Goal: Use online tool/utility: Utilize a website feature to perform a specific function

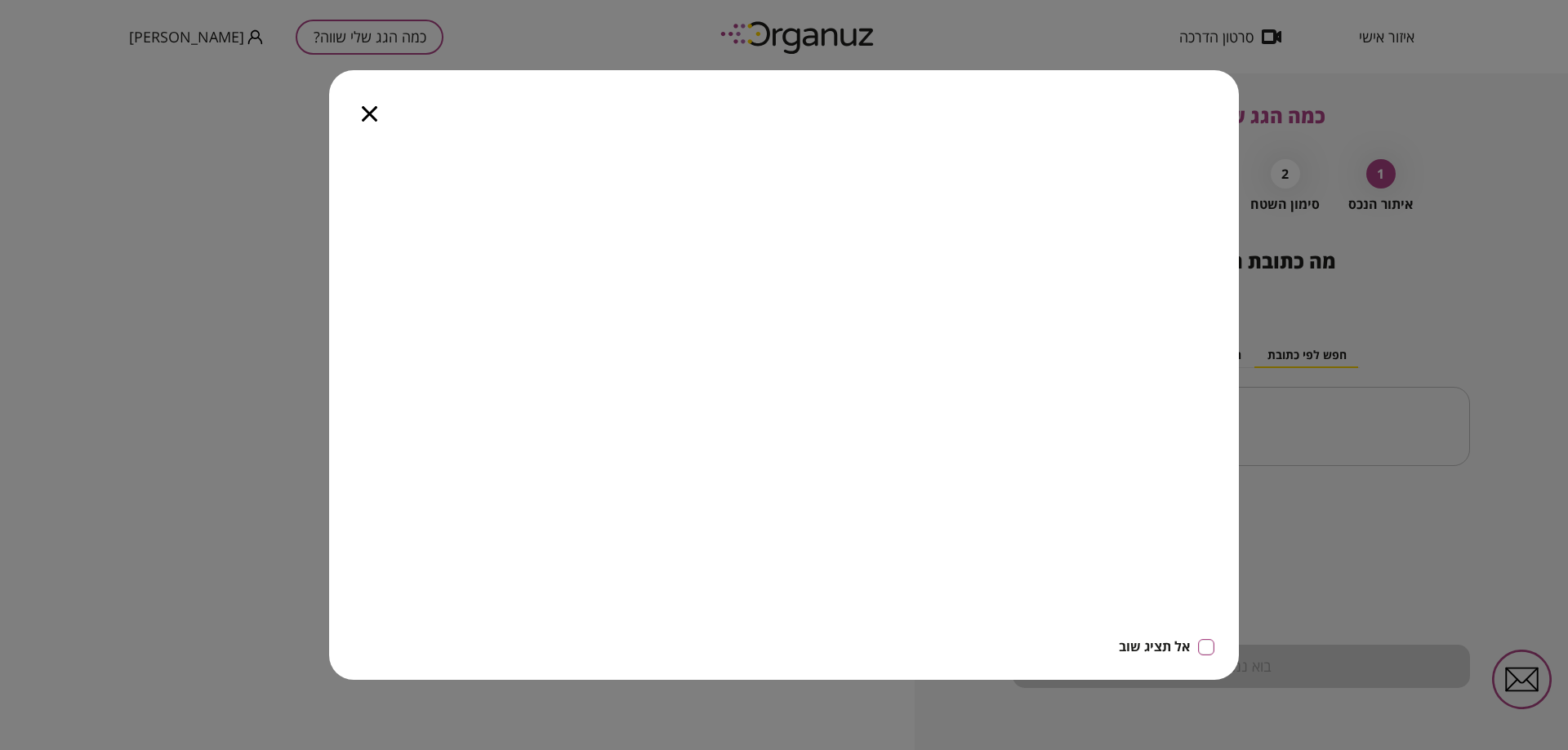
click at [369, 110] on icon "button" at bounding box center [369, 113] width 16 height 16
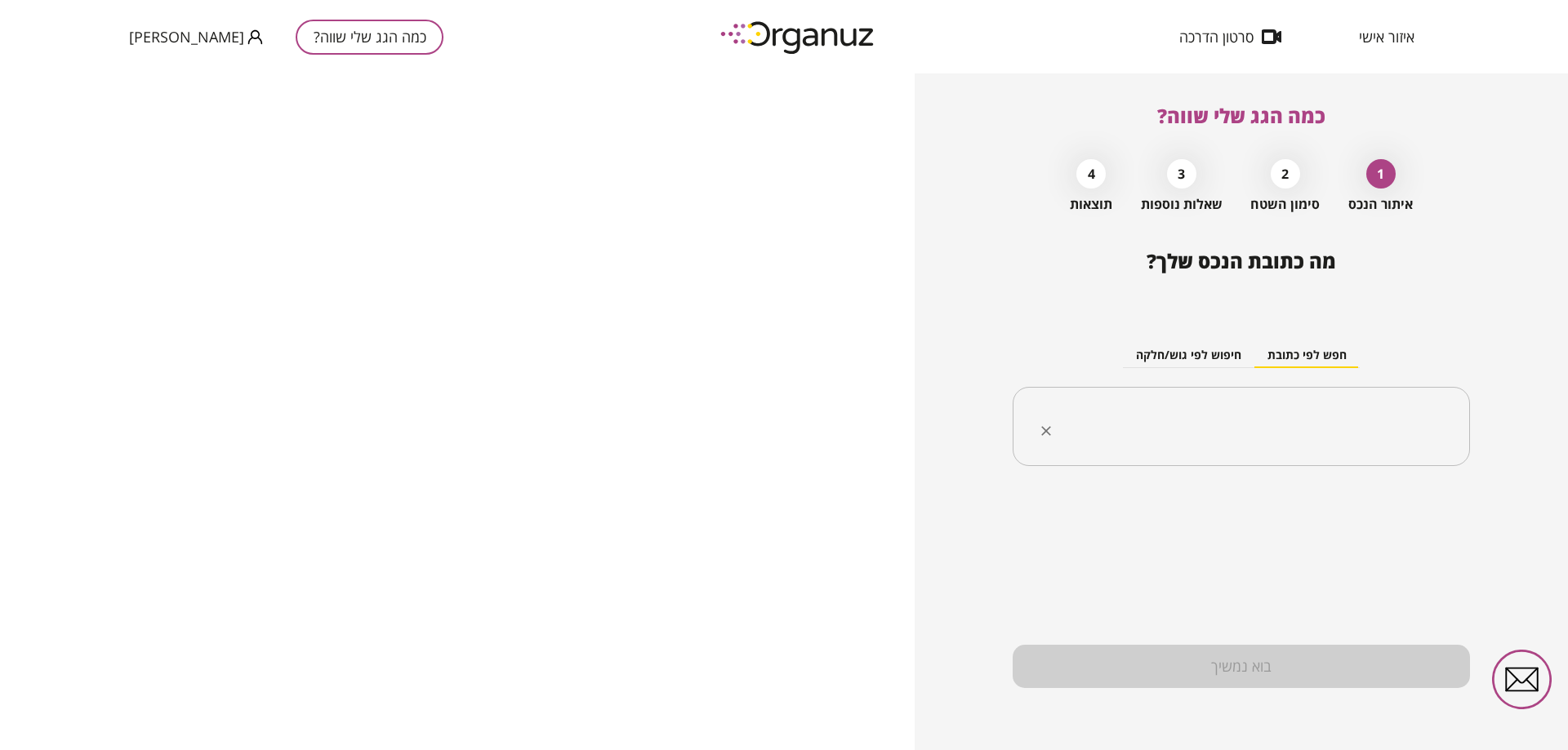
click at [1282, 395] on div "​" at bounding box center [1240, 426] width 457 height 80
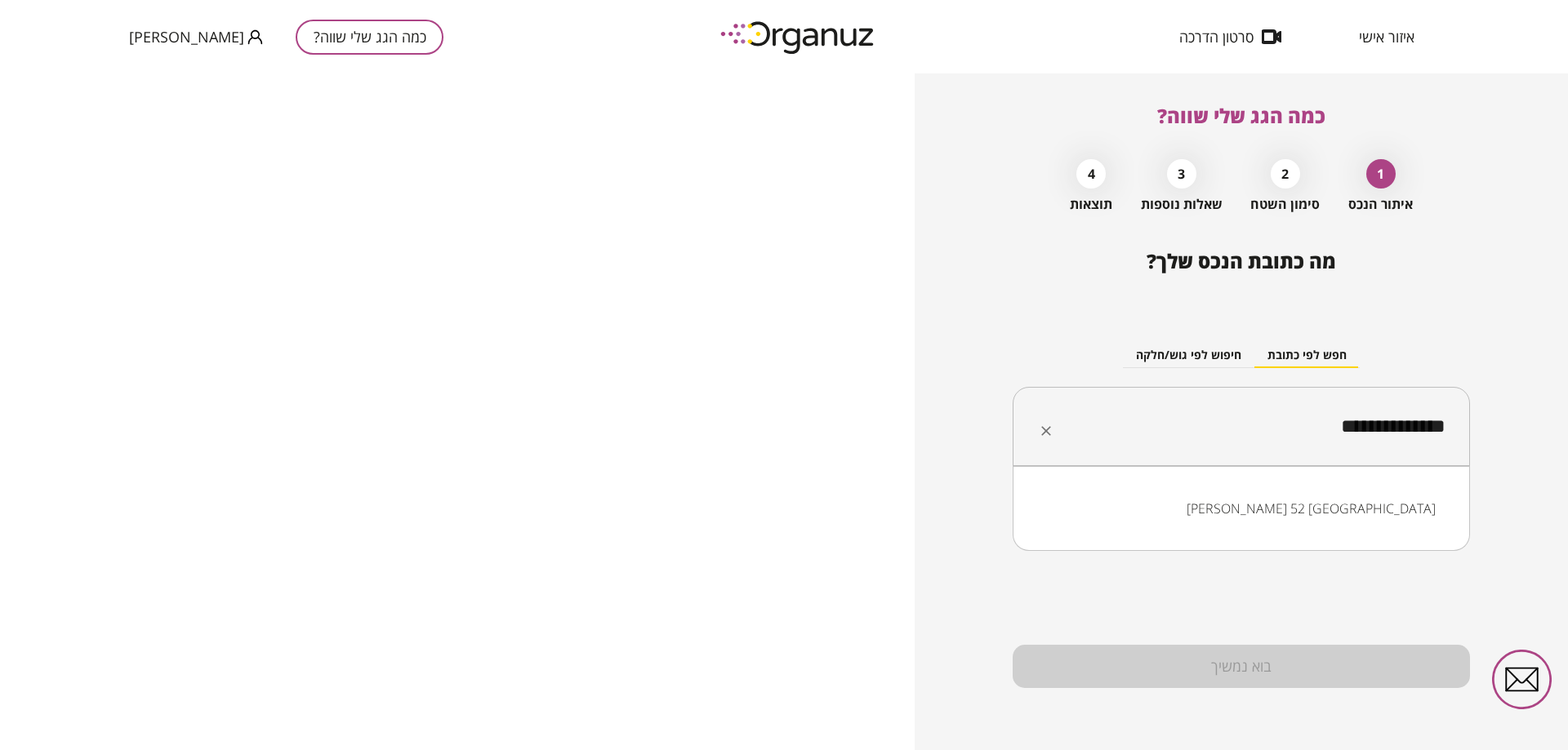
click at [1351, 510] on li "[PERSON_NAME] 52 [GEOGRAPHIC_DATA]" at bounding box center [1241, 508] width 415 height 30
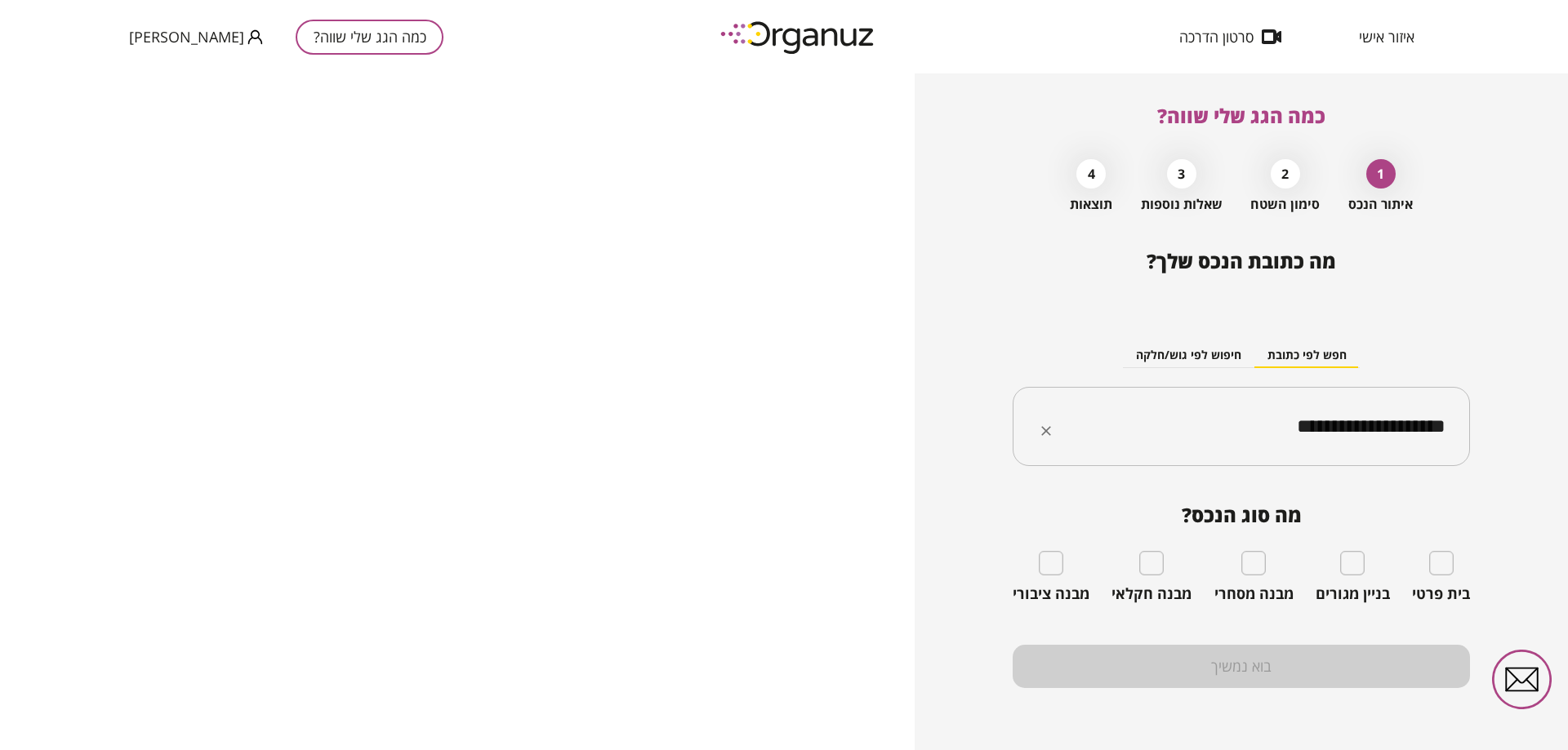
type input "**********"
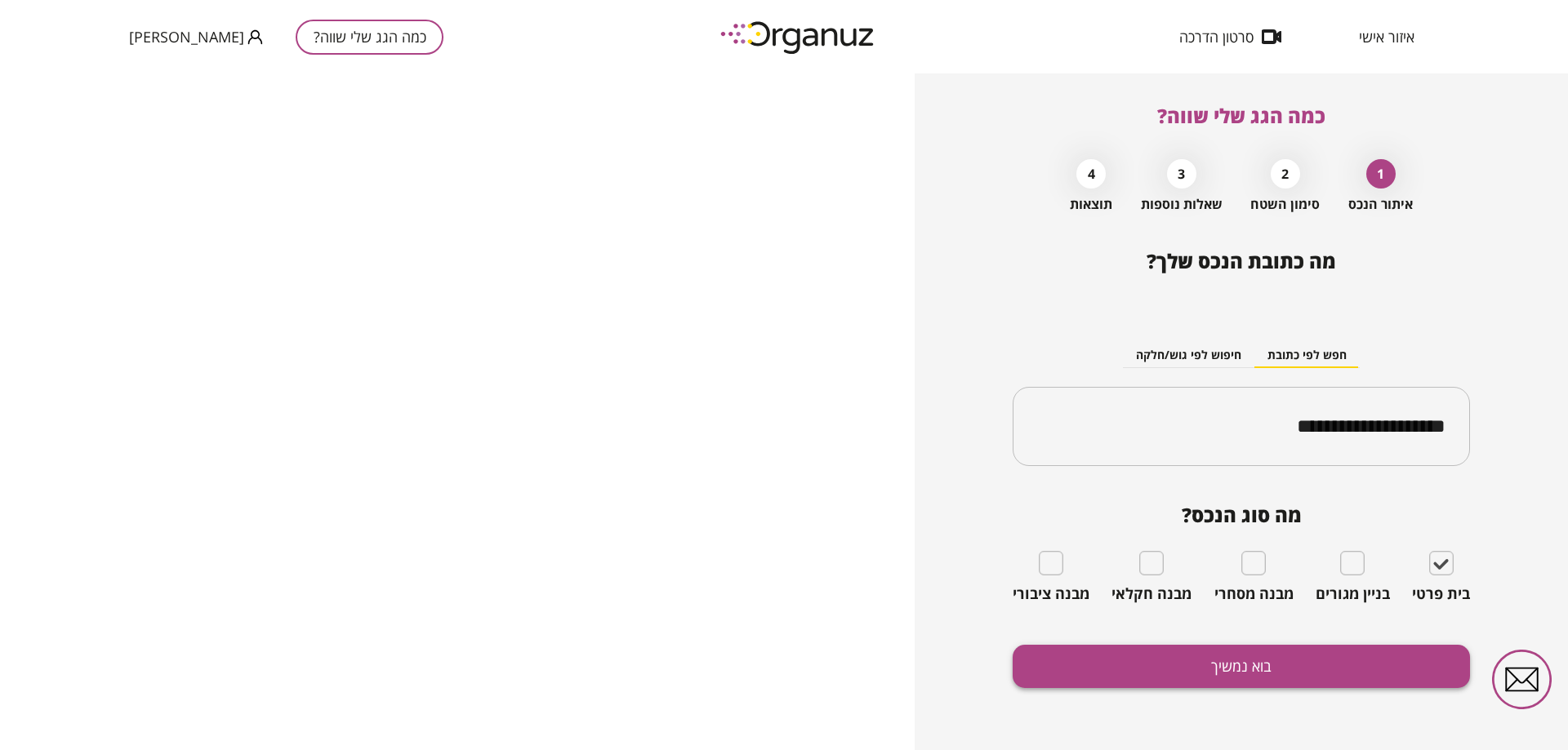
click at [1235, 666] on button "בוא נמשיך" at bounding box center [1240, 666] width 457 height 43
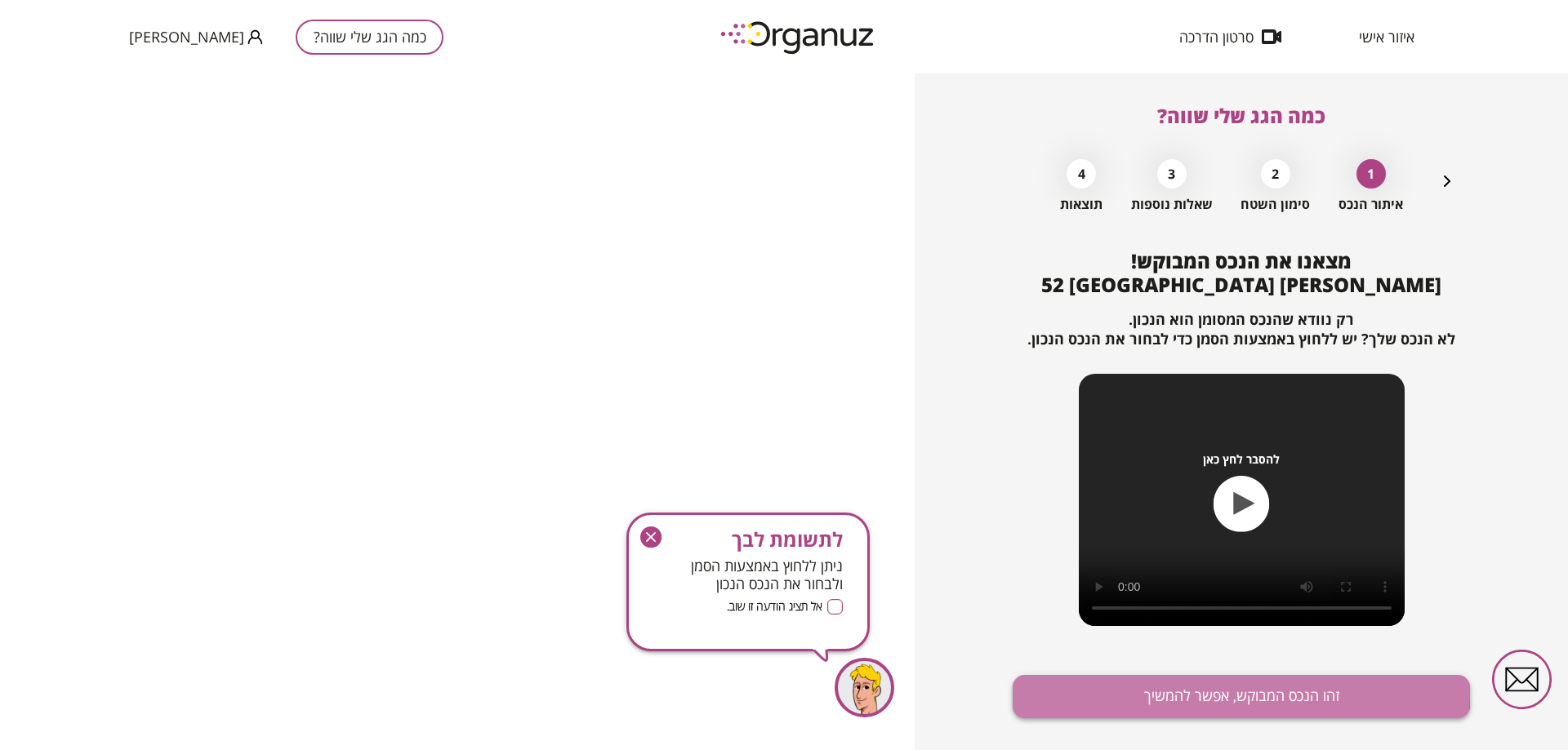
click at [1210, 693] on button "זהו הנכס המבוקש, אפשר להמשיך" at bounding box center [1240, 697] width 457 height 43
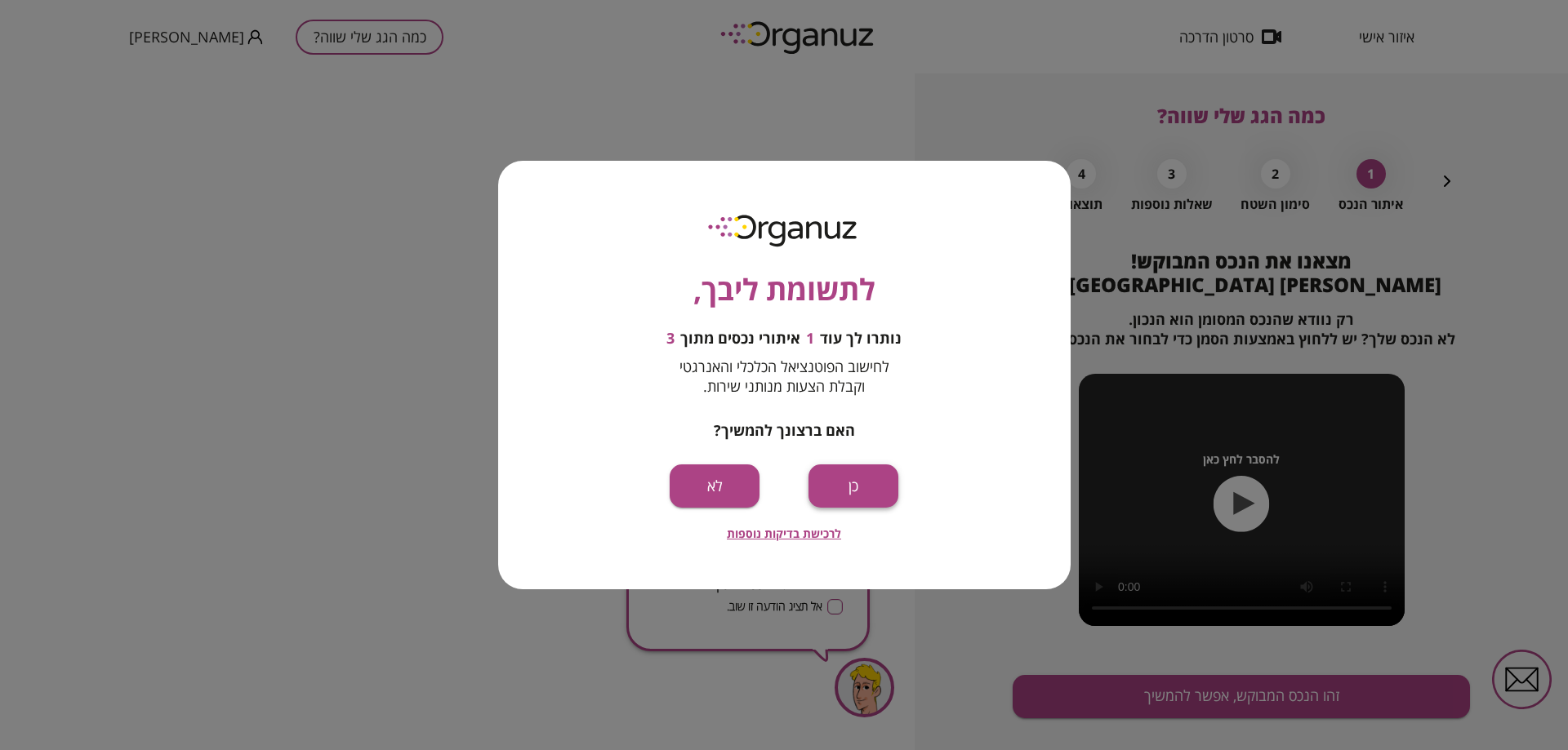
click at [832, 471] on button "כן" at bounding box center [853, 486] width 90 height 43
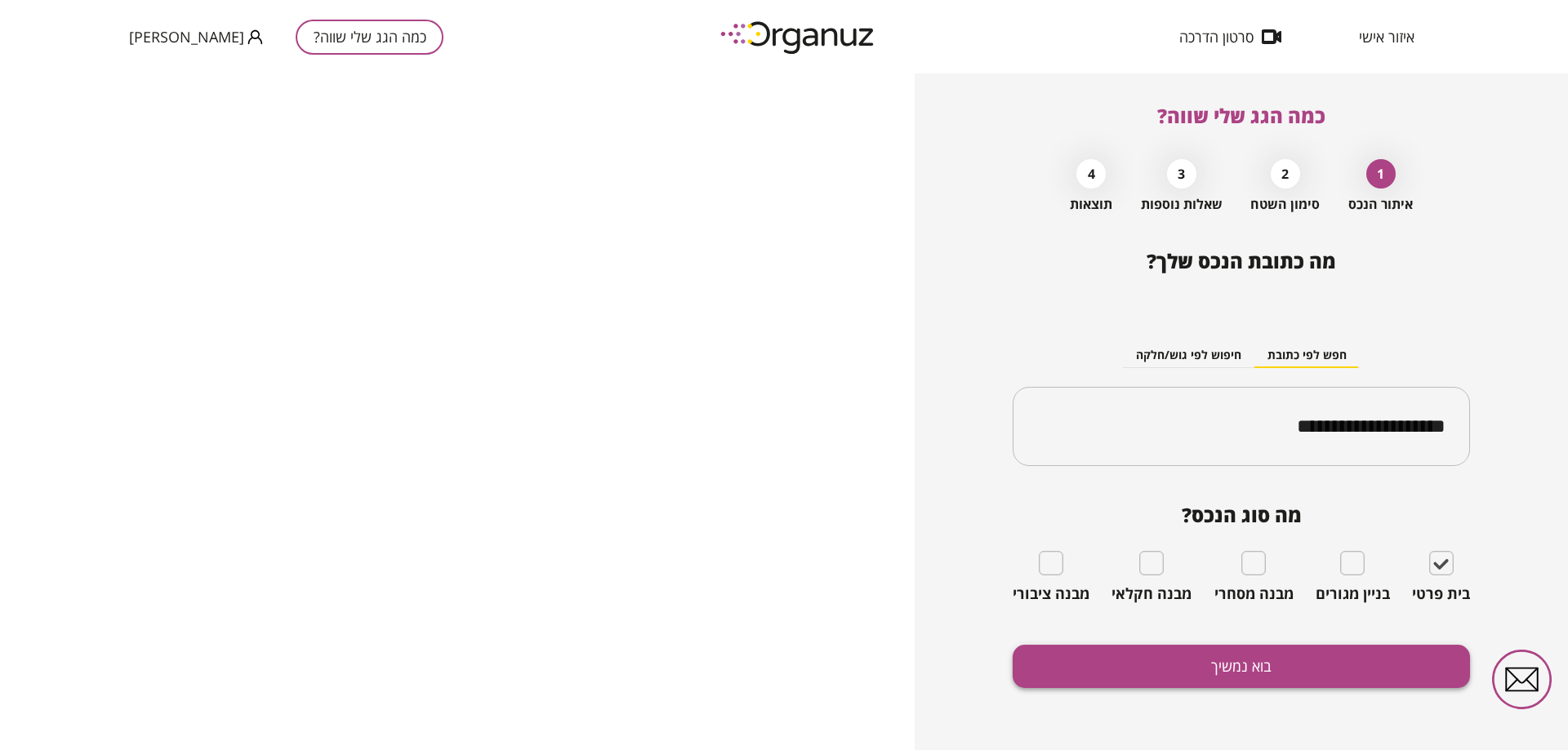
click at [1264, 659] on button "בוא נמשיך" at bounding box center [1240, 666] width 457 height 43
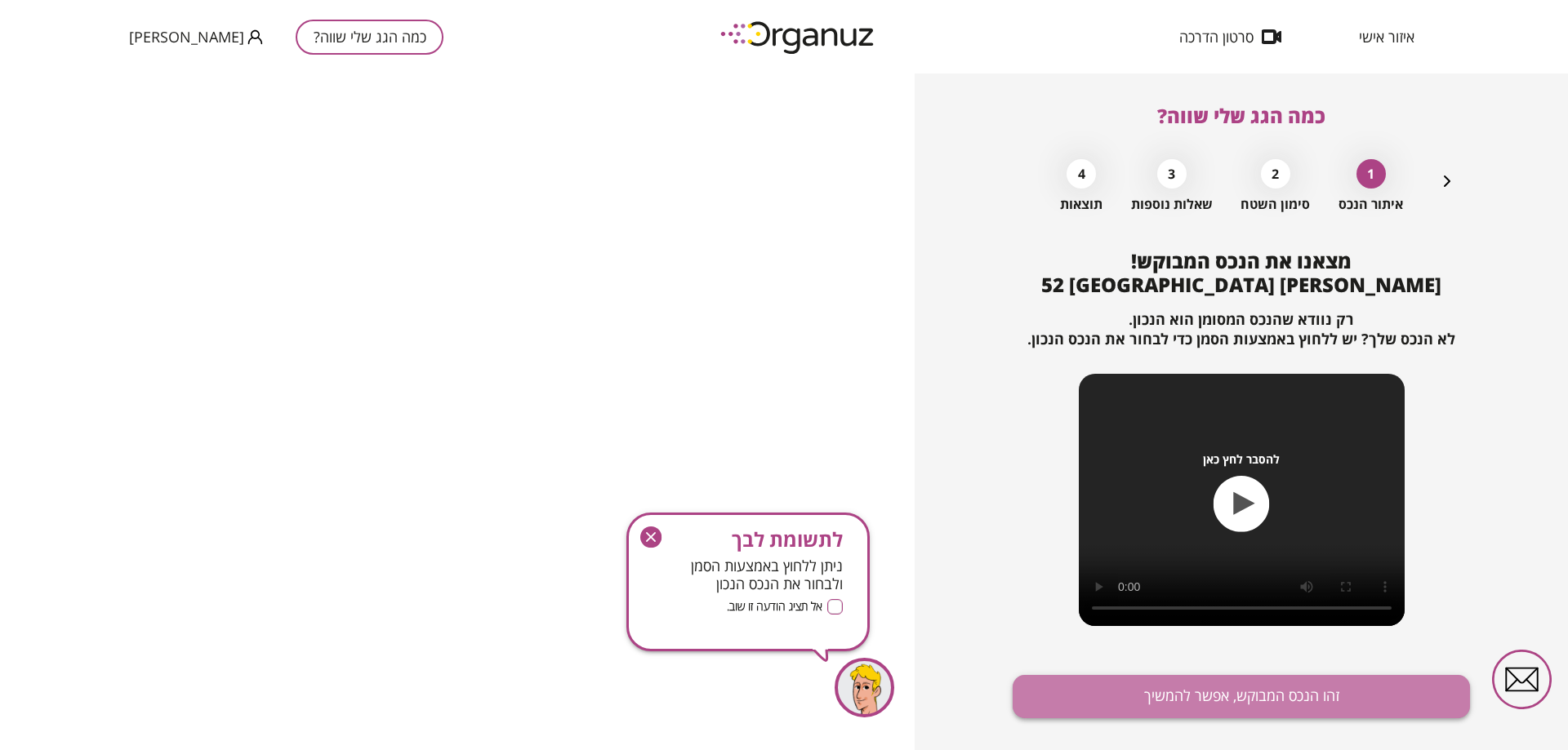
click at [1242, 706] on button "זהו הנכס המבוקש, אפשר להמשיך" at bounding box center [1240, 697] width 457 height 43
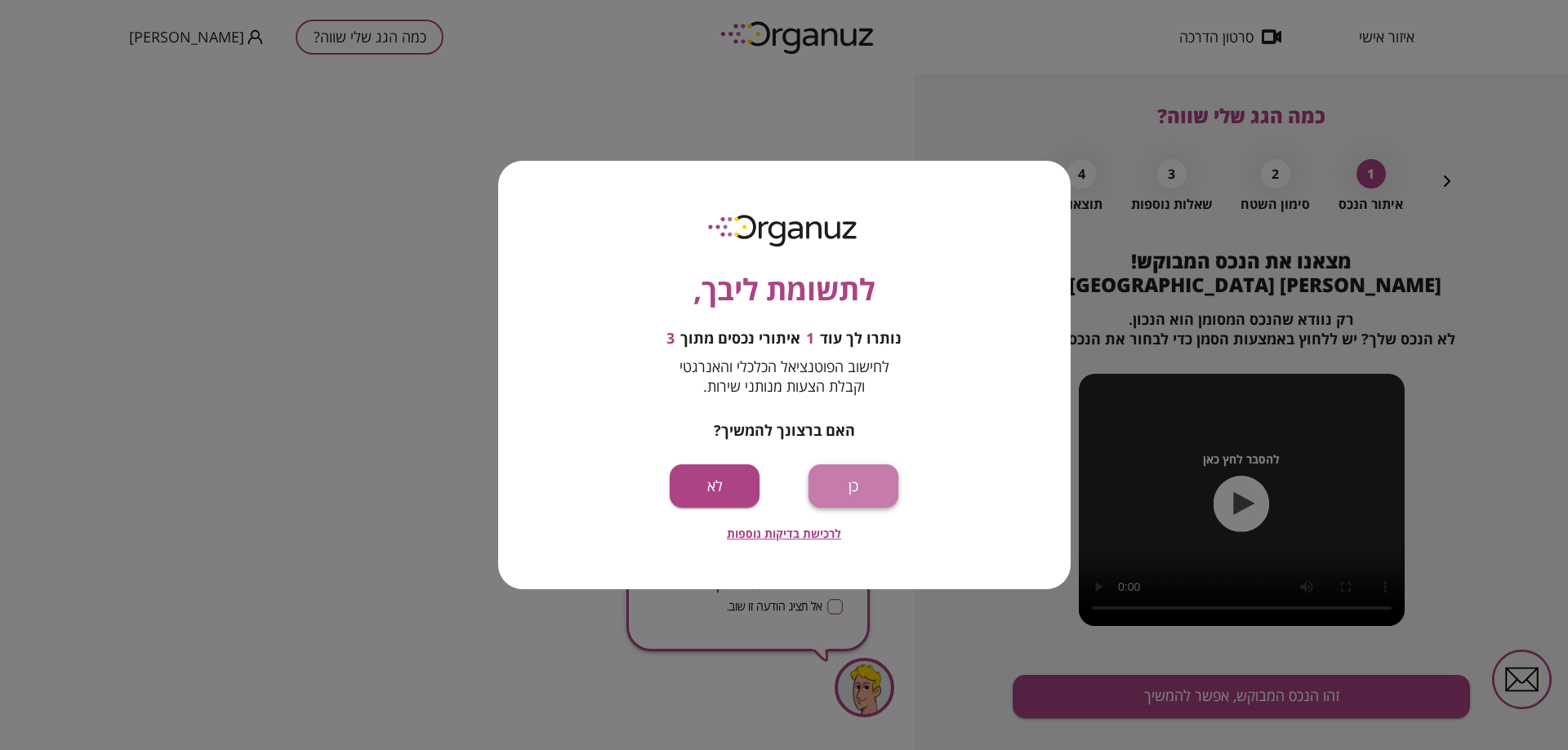
click at [842, 482] on button "כן" at bounding box center [853, 486] width 90 height 43
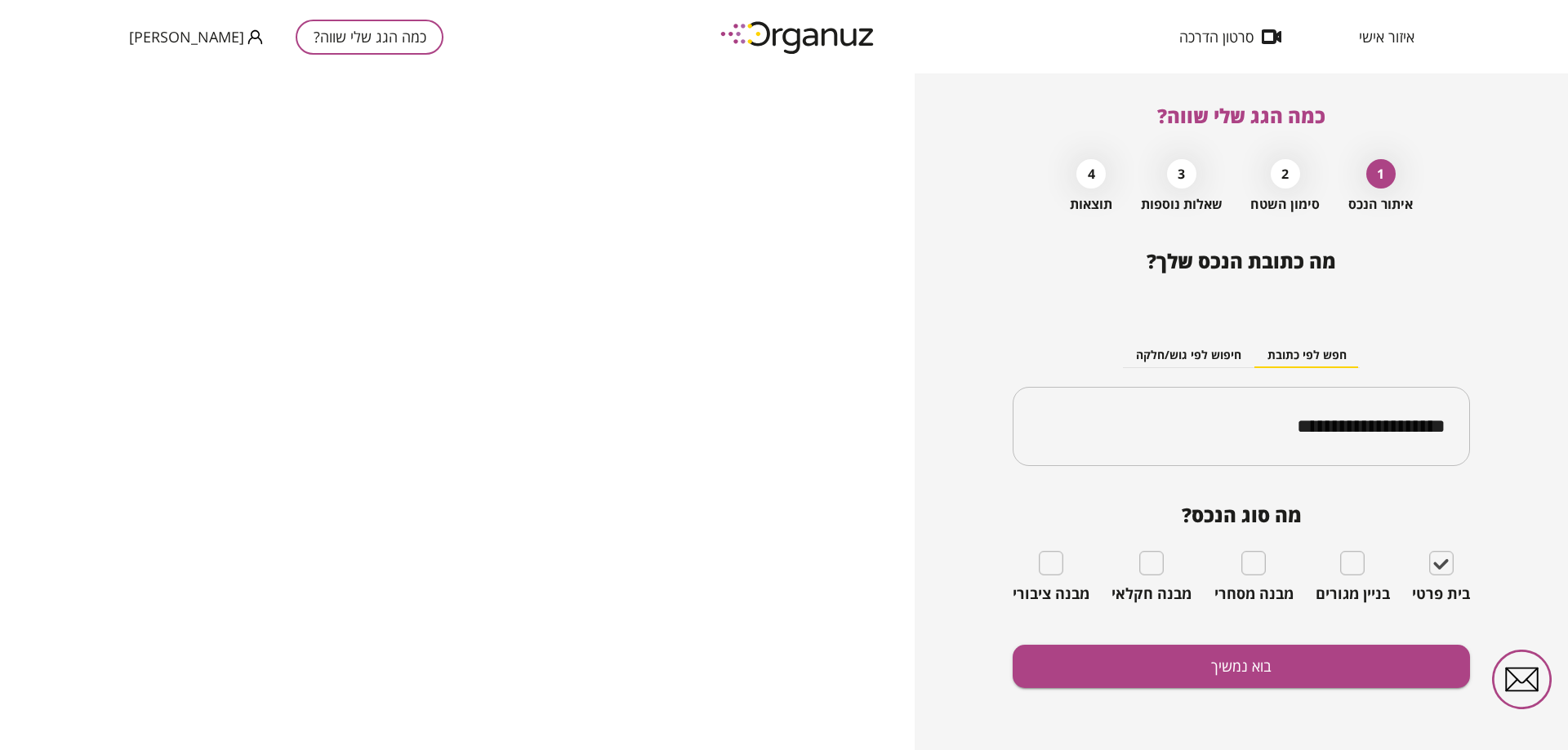
click at [1284, 181] on div "2" at bounding box center [1286, 174] width 30 height 30
click at [1217, 652] on button "בוא נמשיך" at bounding box center [1240, 666] width 457 height 43
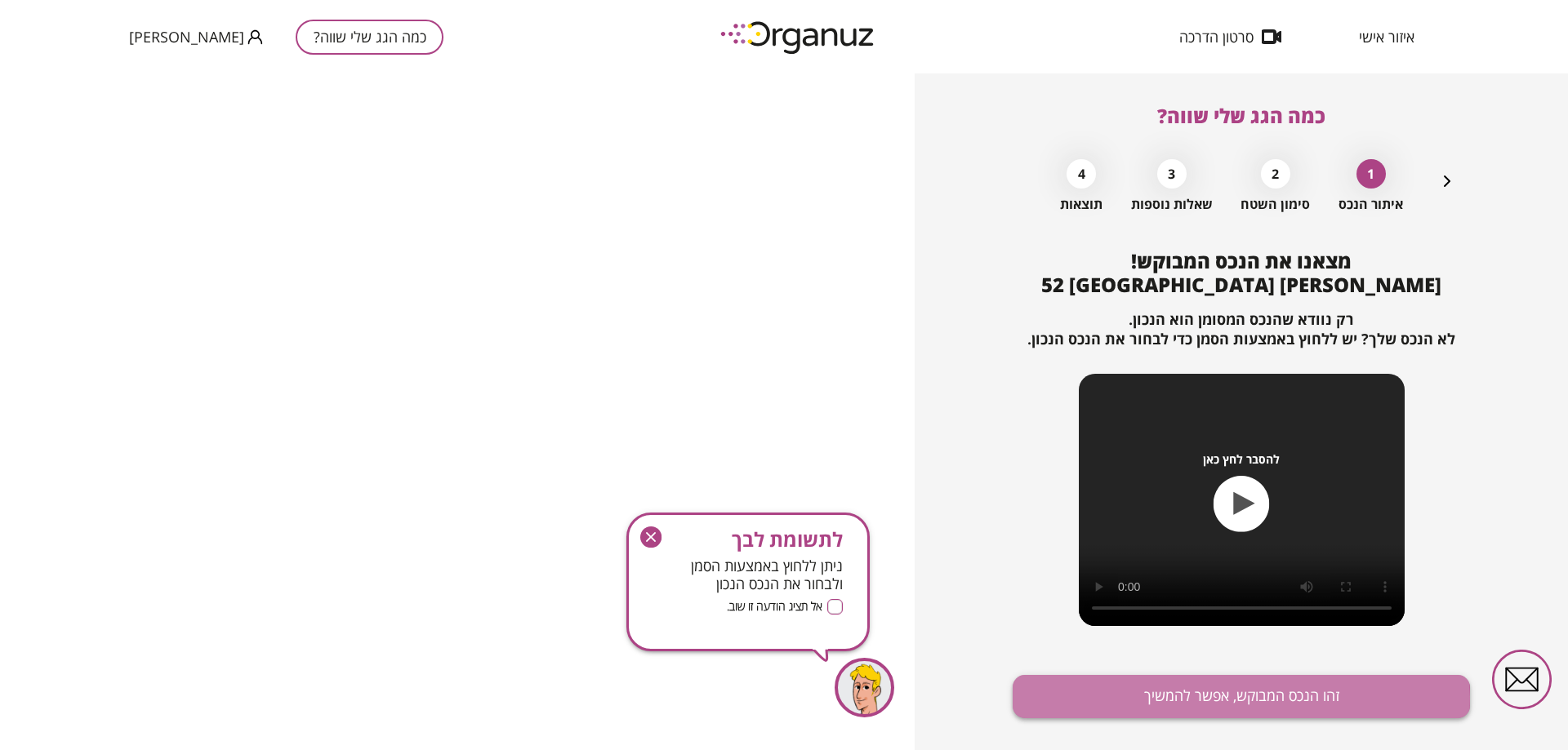
click at [1232, 700] on button "זהו הנכס המבוקש, אפשר להמשיך" at bounding box center [1240, 697] width 457 height 43
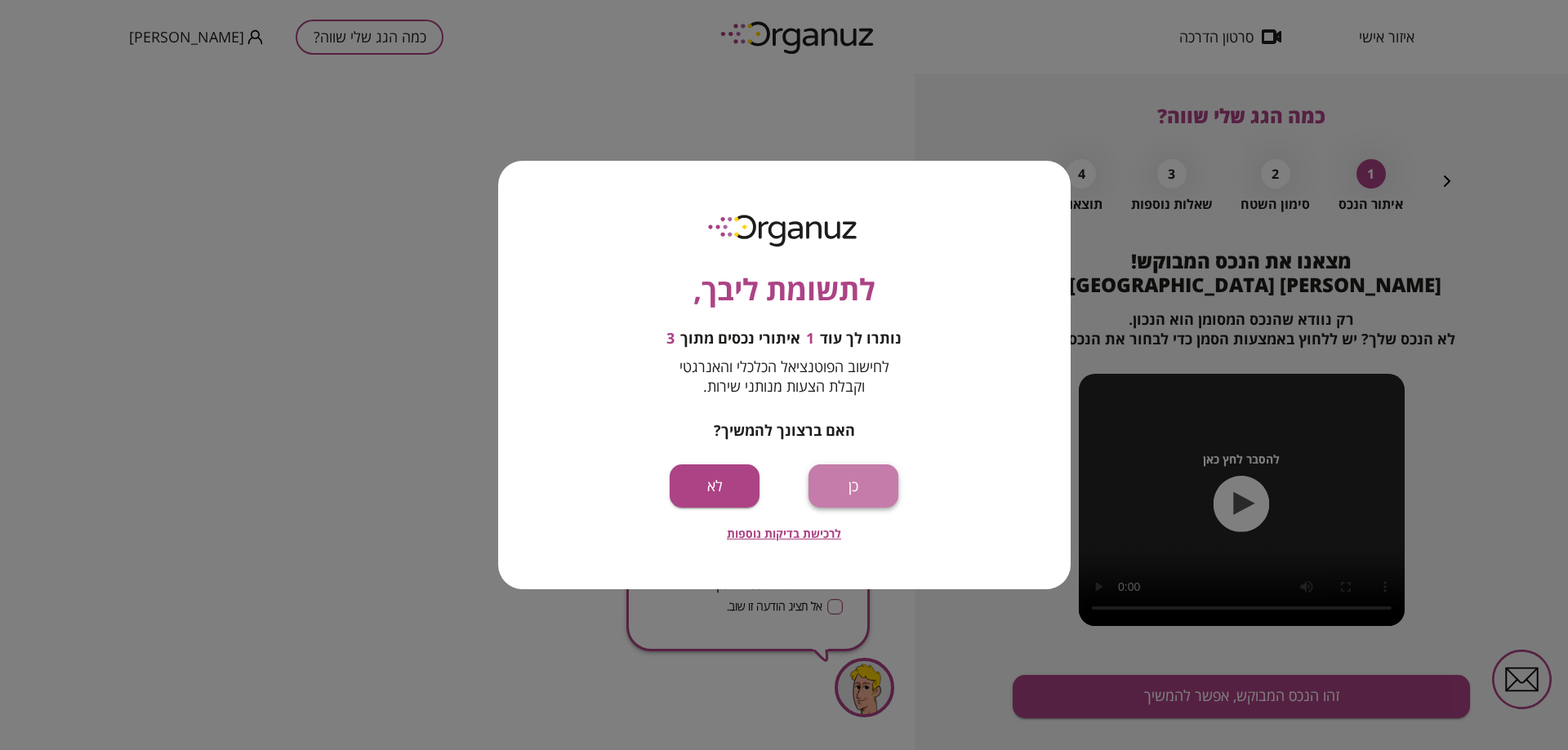
click at [855, 481] on button "כן" at bounding box center [853, 486] width 90 height 43
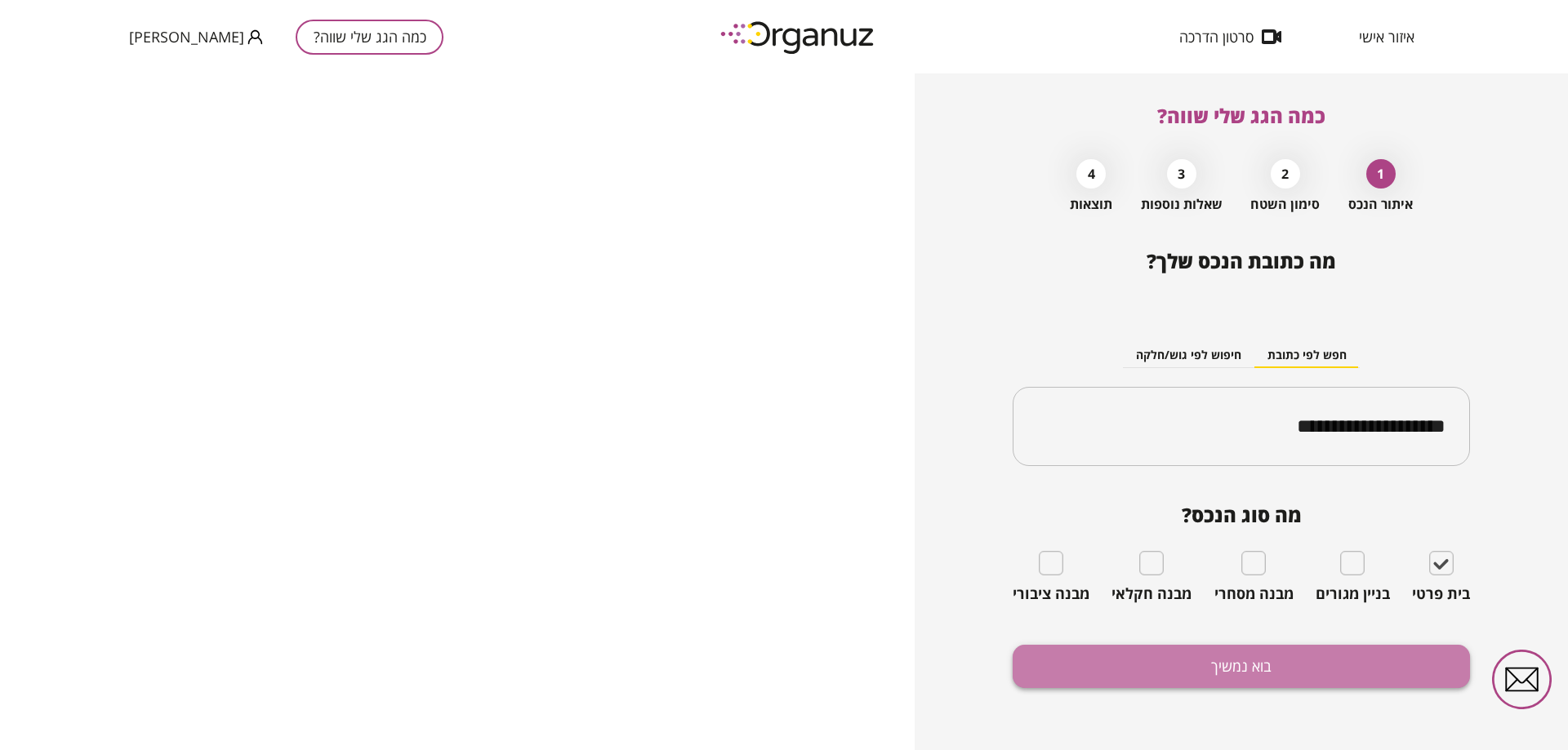
click at [1210, 671] on button "בוא נמשיך" at bounding box center [1240, 666] width 457 height 43
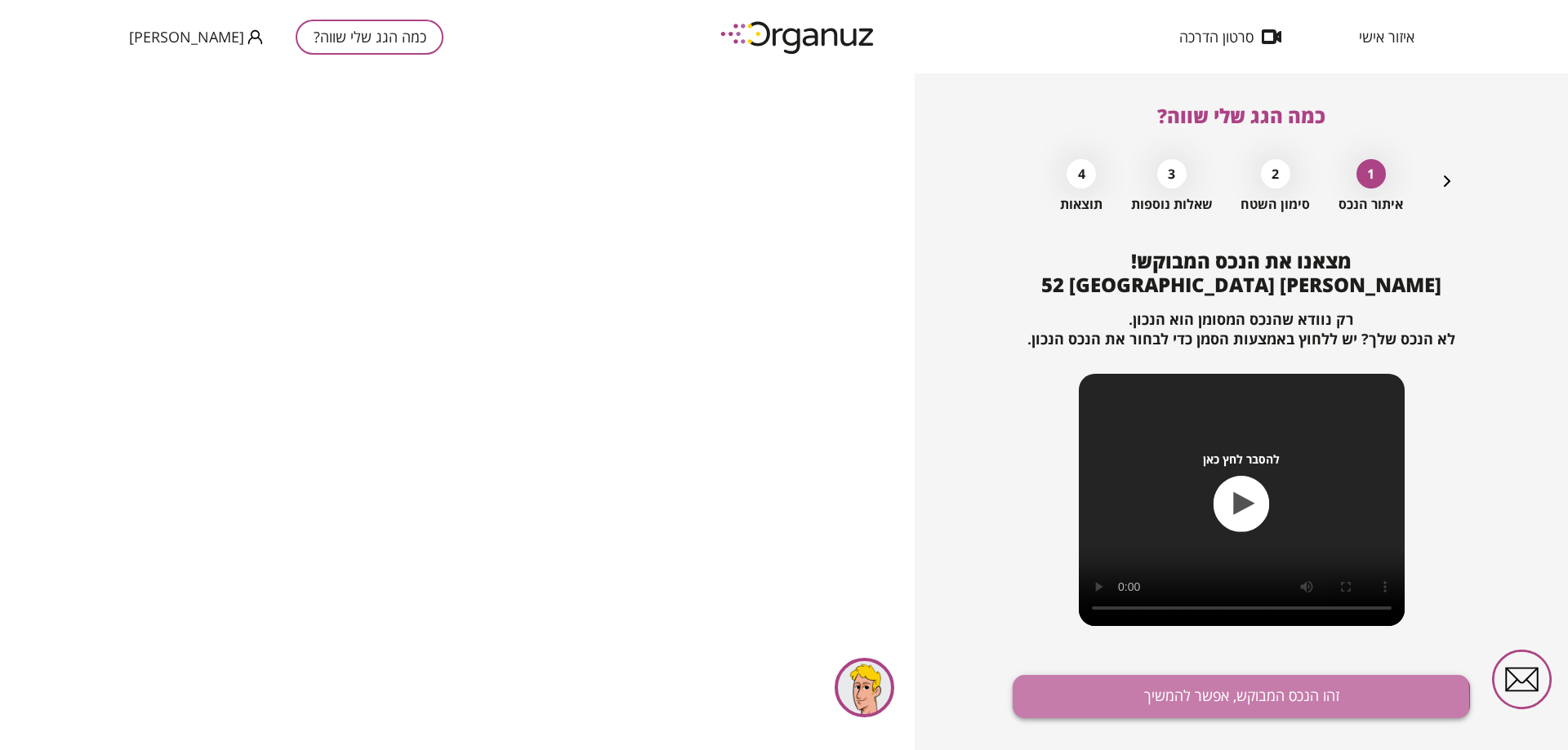
click at [1169, 701] on button "זהו הנכס המבוקש, אפשר להמשיך" at bounding box center [1240, 697] width 457 height 43
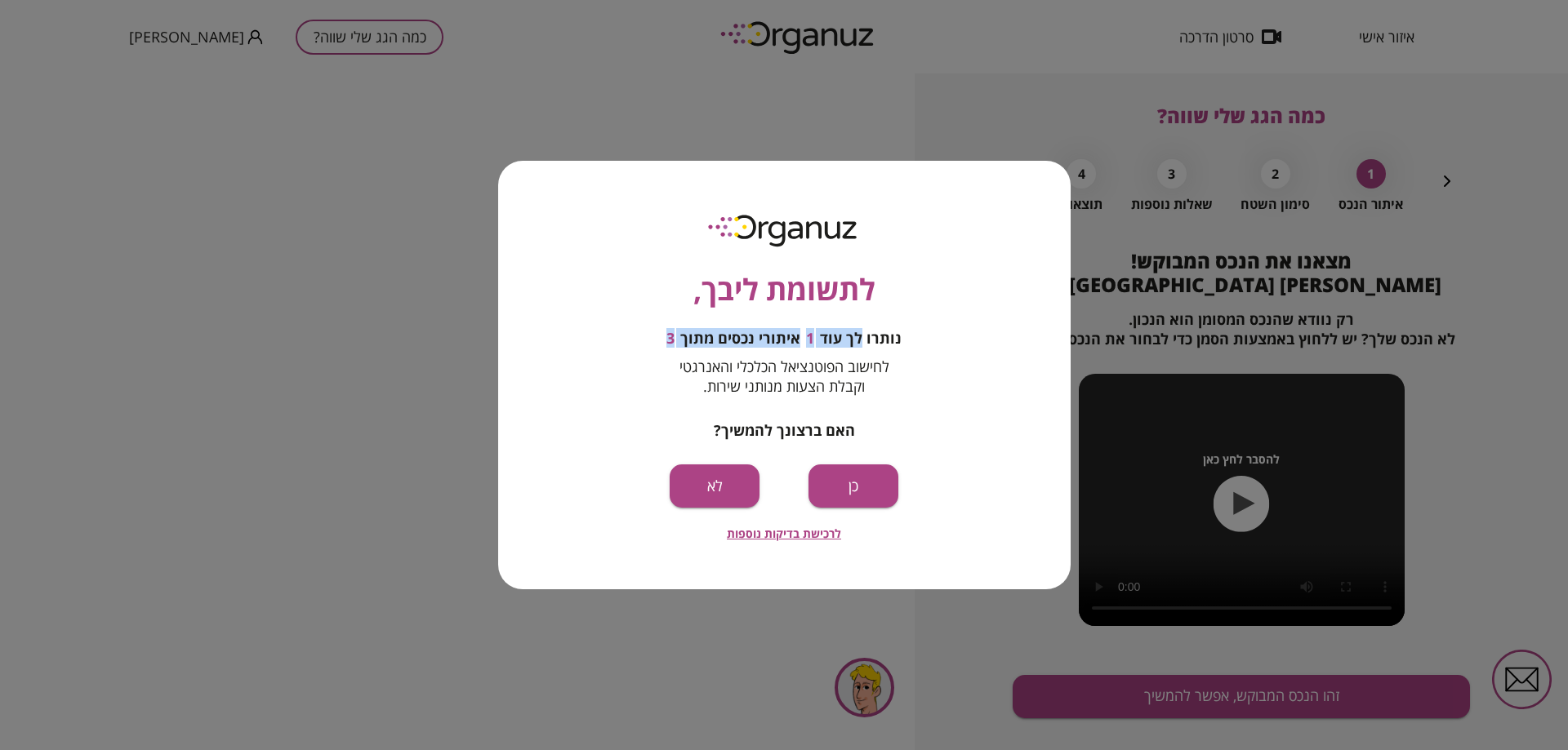
drag, startPoint x: 861, startPoint y: 323, endPoint x: 667, endPoint y: 340, distance: 194.7
click at [667, 340] on div "לתשומת ליבך, נותרו לך עוד 1 איתורי נכסים מתוך 3 לחישוב הפוטנציאל הכלכלי והאנרגט…" at bounding box center [784, 375] width 573 height 428
click at [888, 490] on button "כן" at bounding box center [853, 486] width 90 height 43
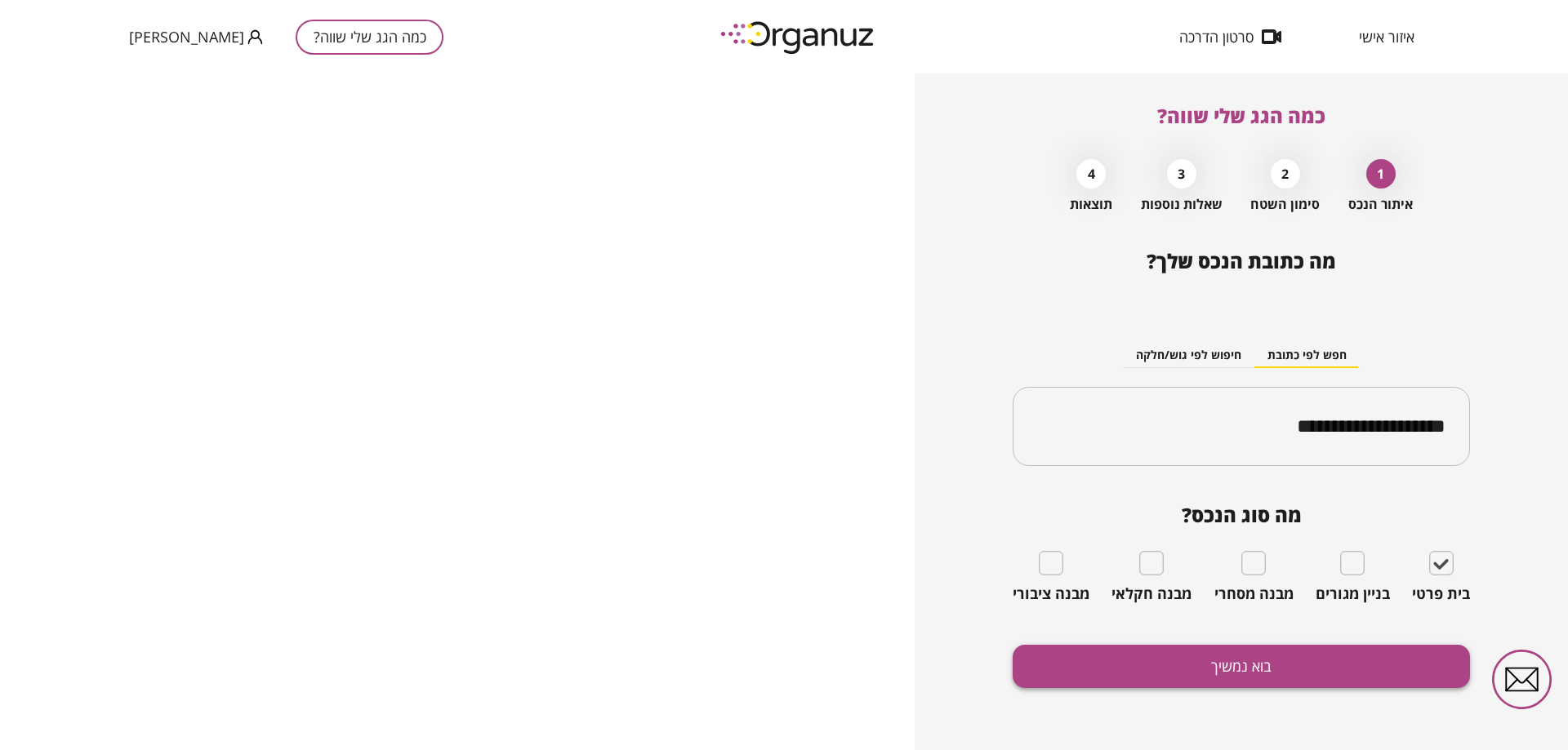
click at [1243, 655] on button "בוא נמשיך" at bounding box center [1240, 666] width 457 height 43
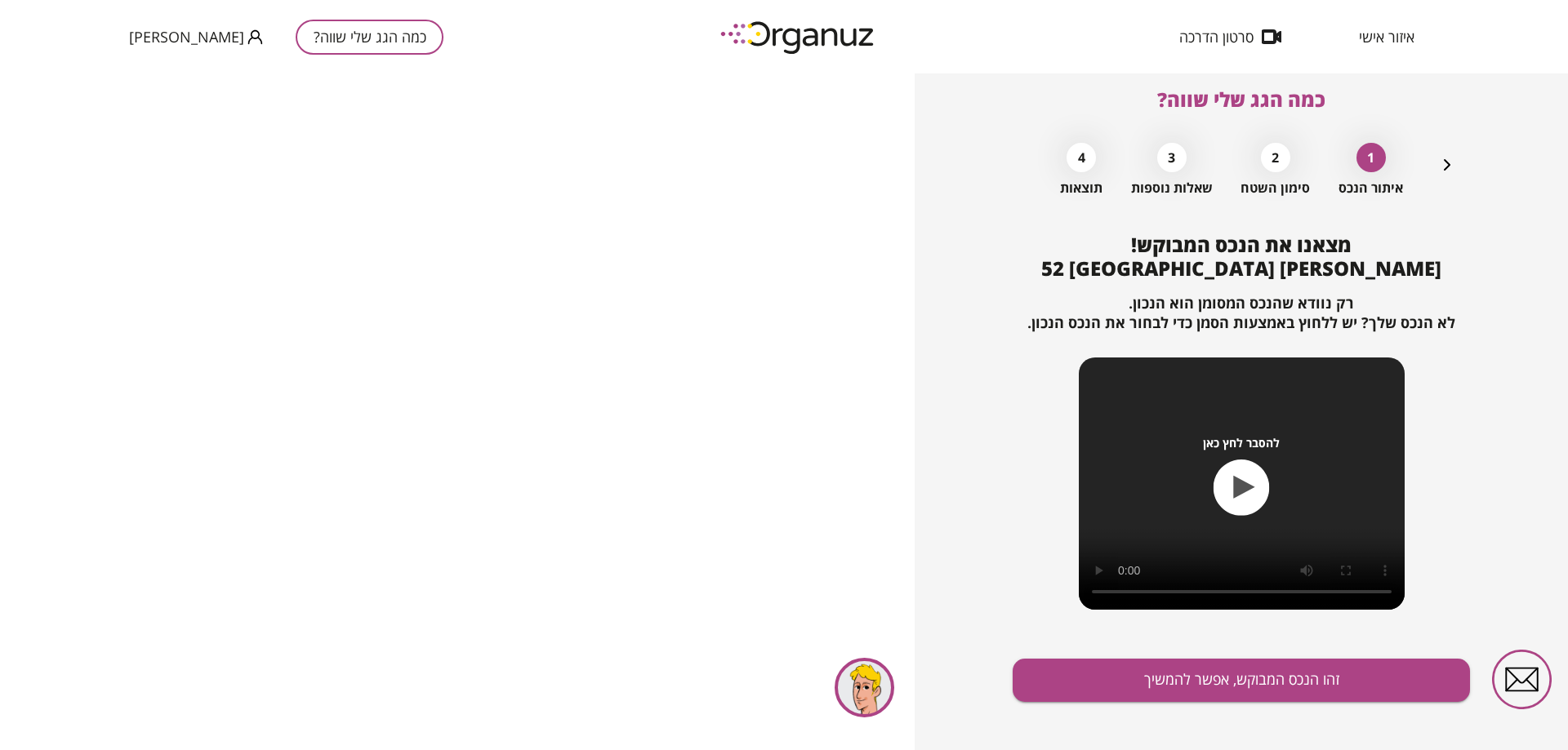
scroll to position [31, 0]
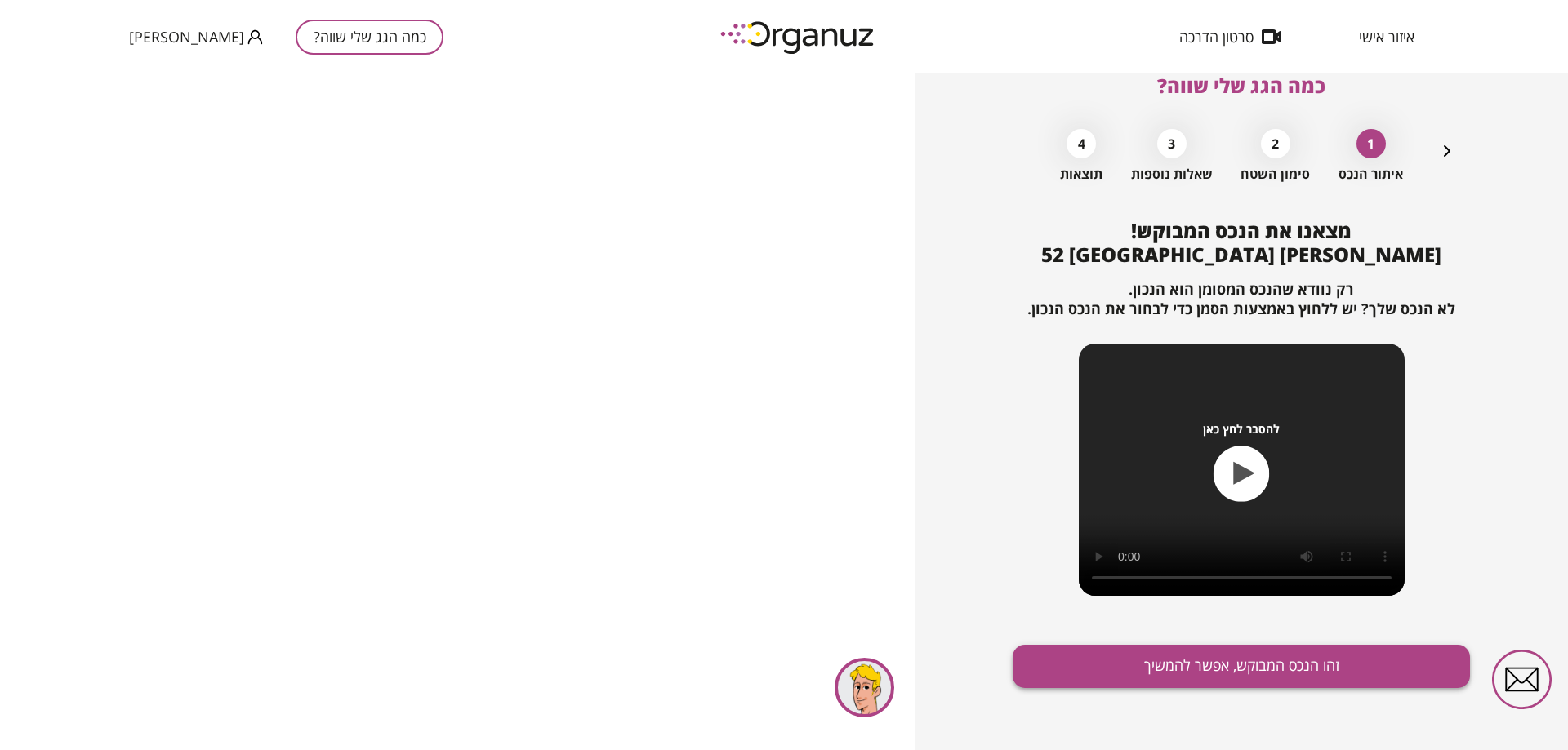
click at [1247, 663] on button "זהו הנכס המבוקש, אפשר להמשיך" at bounding box center [1240, 666] width 457 height 43
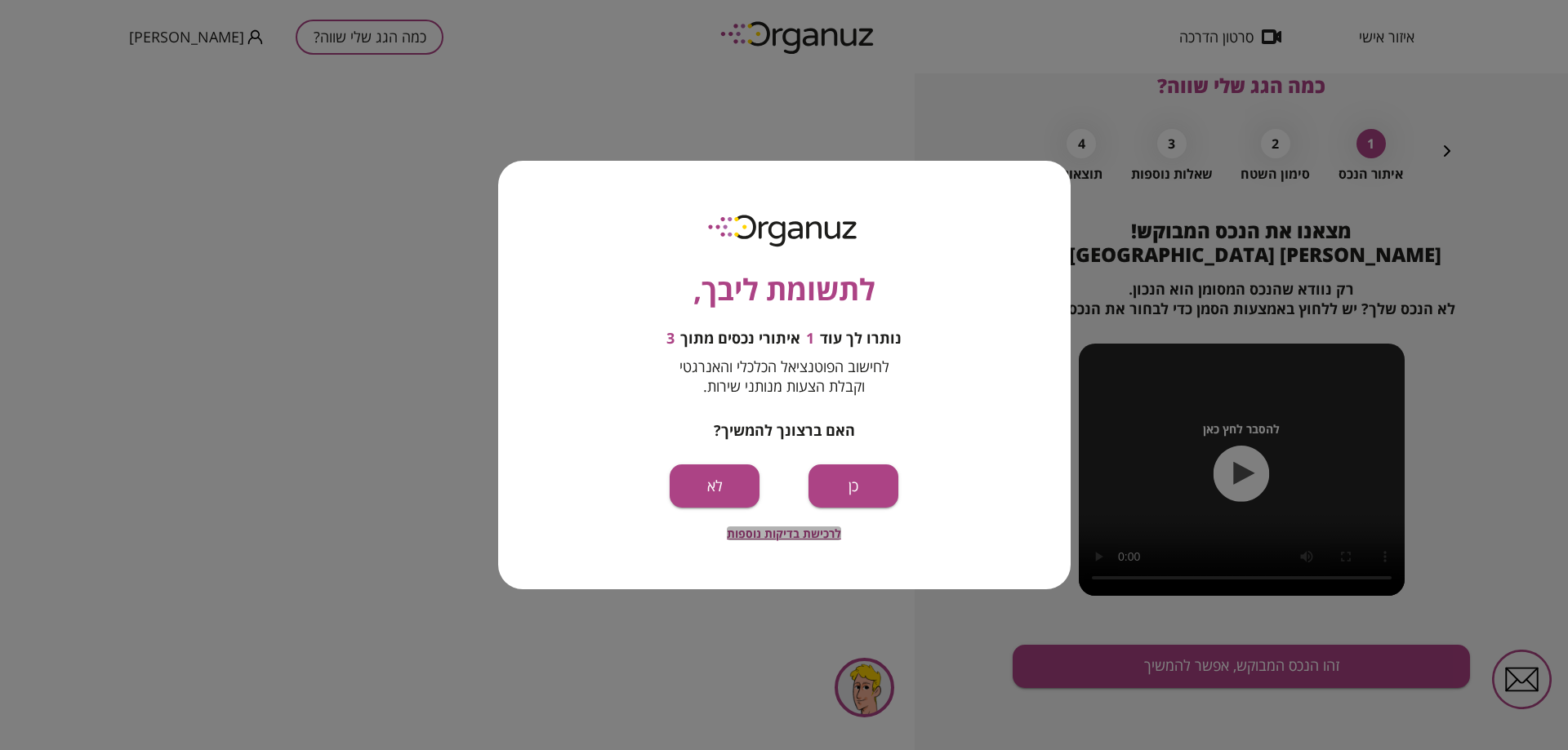
click at [792, 526] on span "לרכישת בדיקות נוספות" at bounding box center [784, 533] width 115 height 14
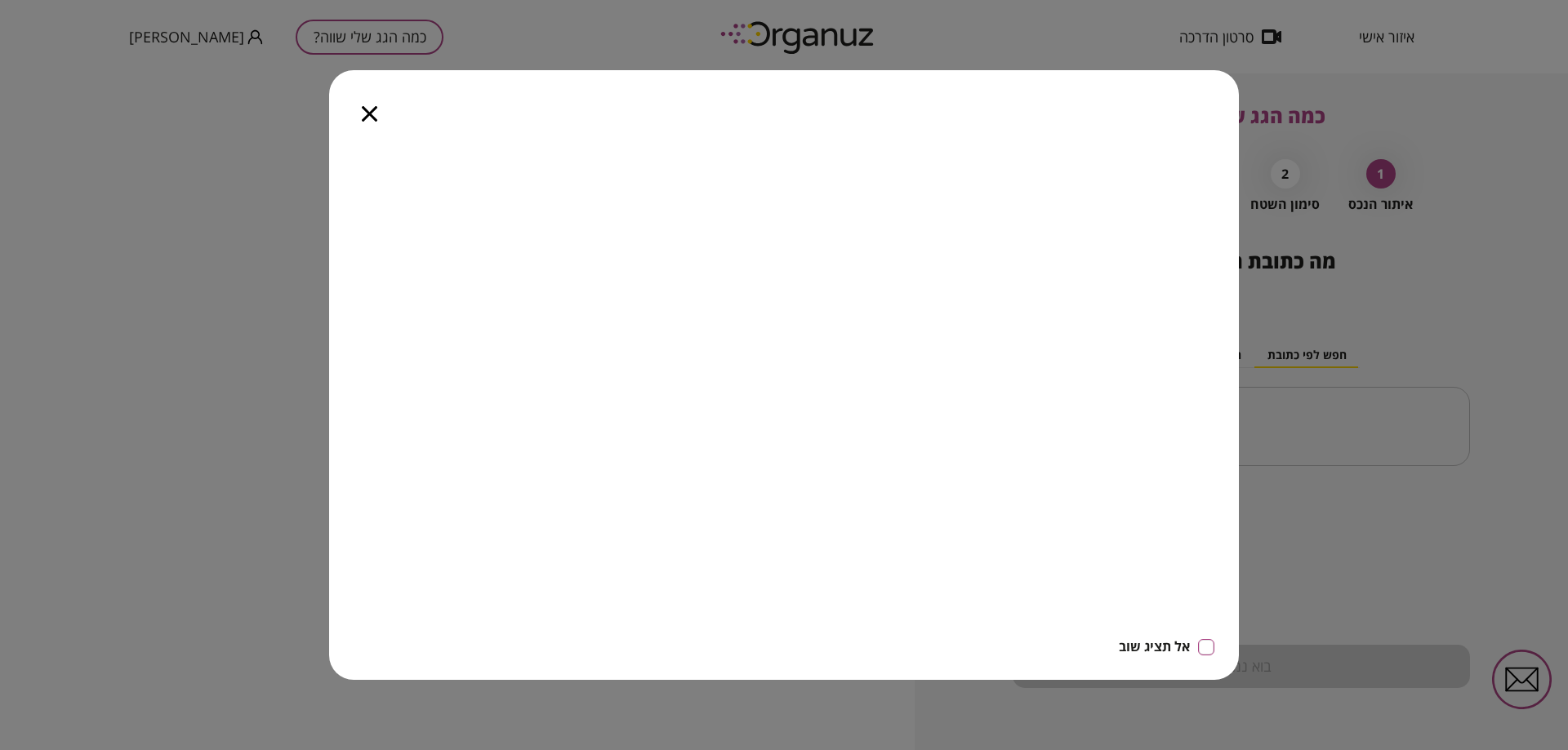
click at [366, 114] on icon "button" at bounding box center [369, 113] width 16 height 16
